Goal: Check status

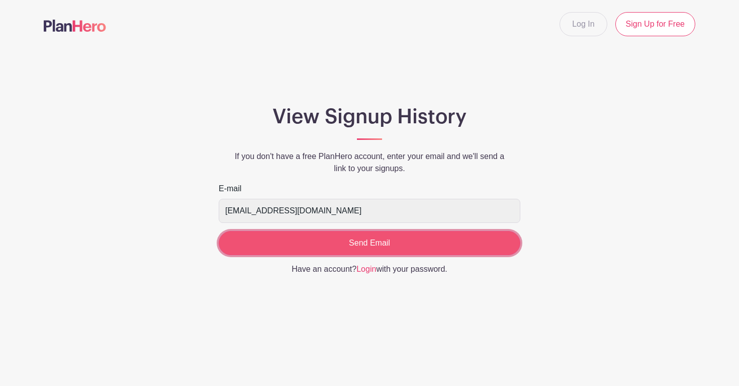
click at [351, 243] on input "Send Email" at bounding box center [370, 243] width 302 height 24
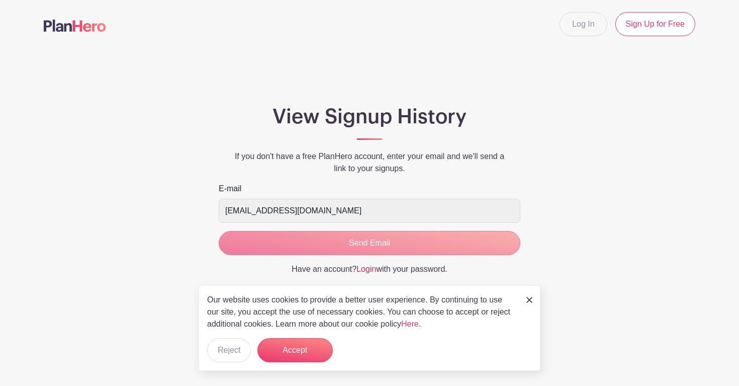
click at [362, 271] on link "Login" at bounding box center [367, 268] width 20 height 9
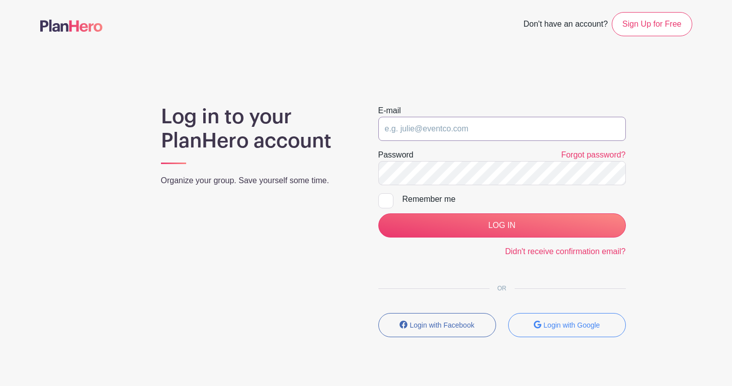
click at [434, 122] on input "email" at bounding box center [501, 129] width 247 height 24
type input "megan.e.mcdonald201@gmail.com"
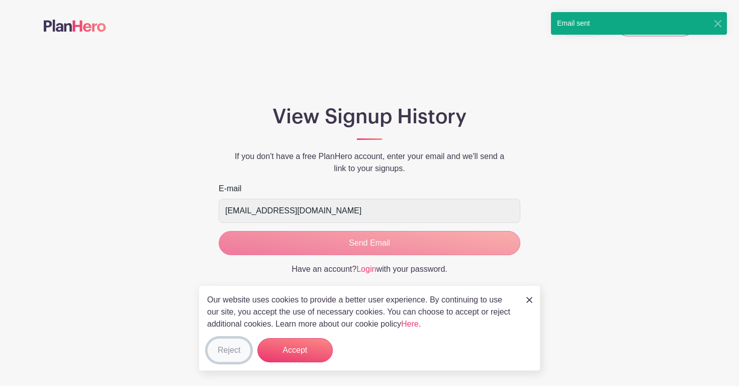
click at [233, 350] on button "Reject" at bounding box center [229, 350] width 44 height 24
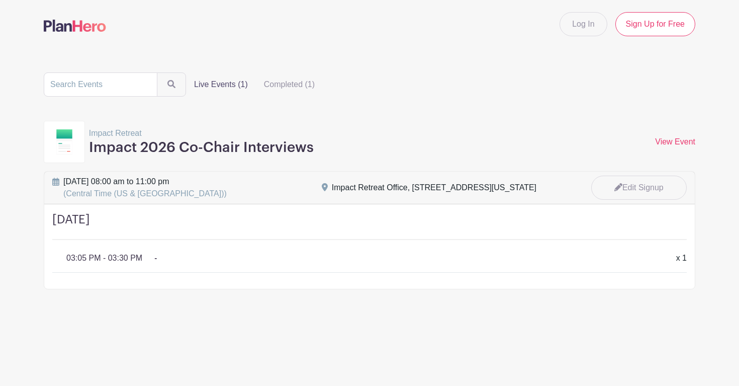
click at [158, 146] on h3 "Impact 2026 Co-Chair Interviews" at bounding box center [201, 147] width 225 height 17
click at [71, 131] on img at bounding box center [64, 141] width 16 height 25
click at [272, 85] on label "Completed (1)" at bounding box center [289, 84] width 67 height 20
click at [0, 0] on input "Completed (1)" at bounding box center [0, 0] width 0 height 0
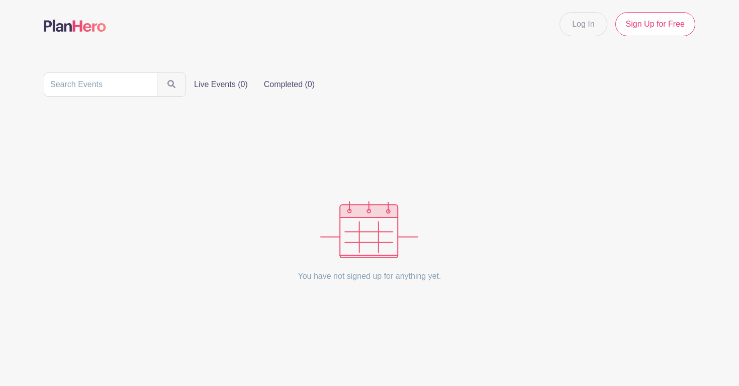
click at [230, 74] on ul "Live Events (0) Completed (0)" at bounding box center [183, 84] width 279 height 24
click at [217, 87] on label "Live Events (0)" at bounding box center [221, 84] width 70 height 20
click at [0, 0] on input "Live Events (0)" at bounding box center [0, 0] width 0 height 0
